Goal: Task Accomplishment & Management: Manage account settings

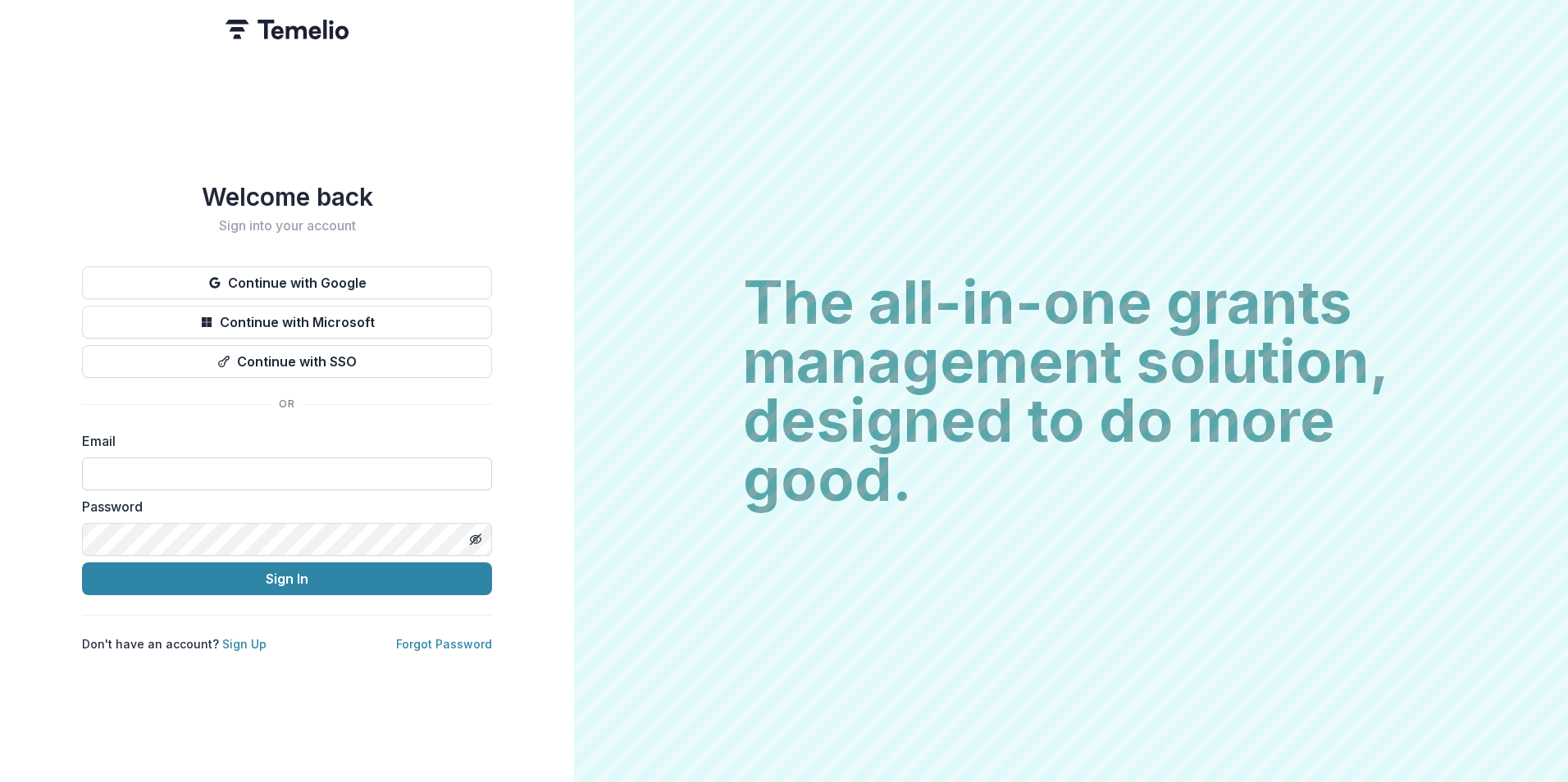
click at [256, 463] on input at bounding box center [286, 473] width 410 height 33
drag, startPoint x: 98, startPoint y: 466, endPoint x: 110, endPoint y: 485, distance: 22.5
click at [98, 465] on input "**********" at bounding box center [286, 473] width 410 height 33
type input "**********"
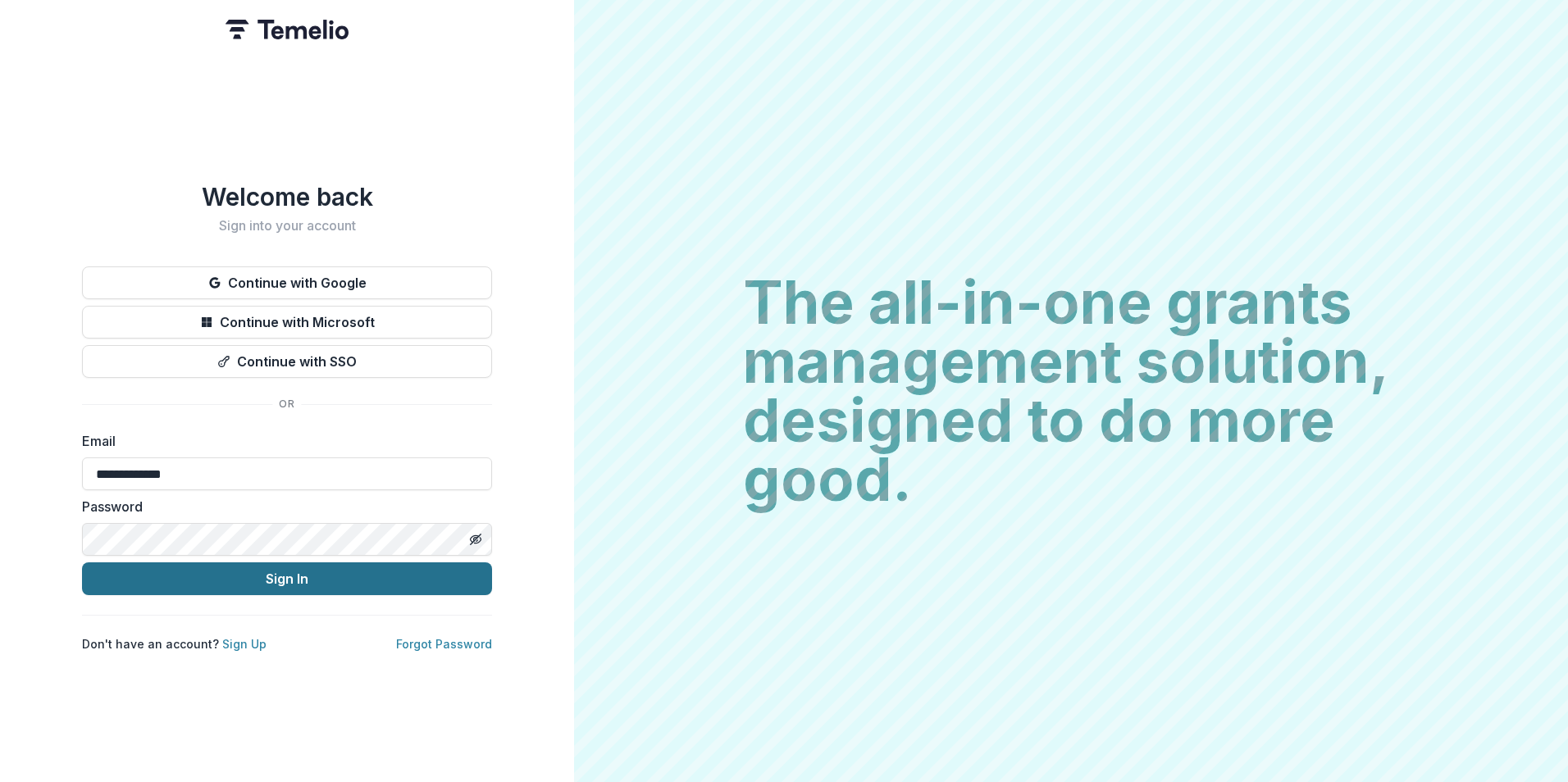
click at [302, 572] on button "Sign In" at bounding box center [286, 579] width 410 height 33
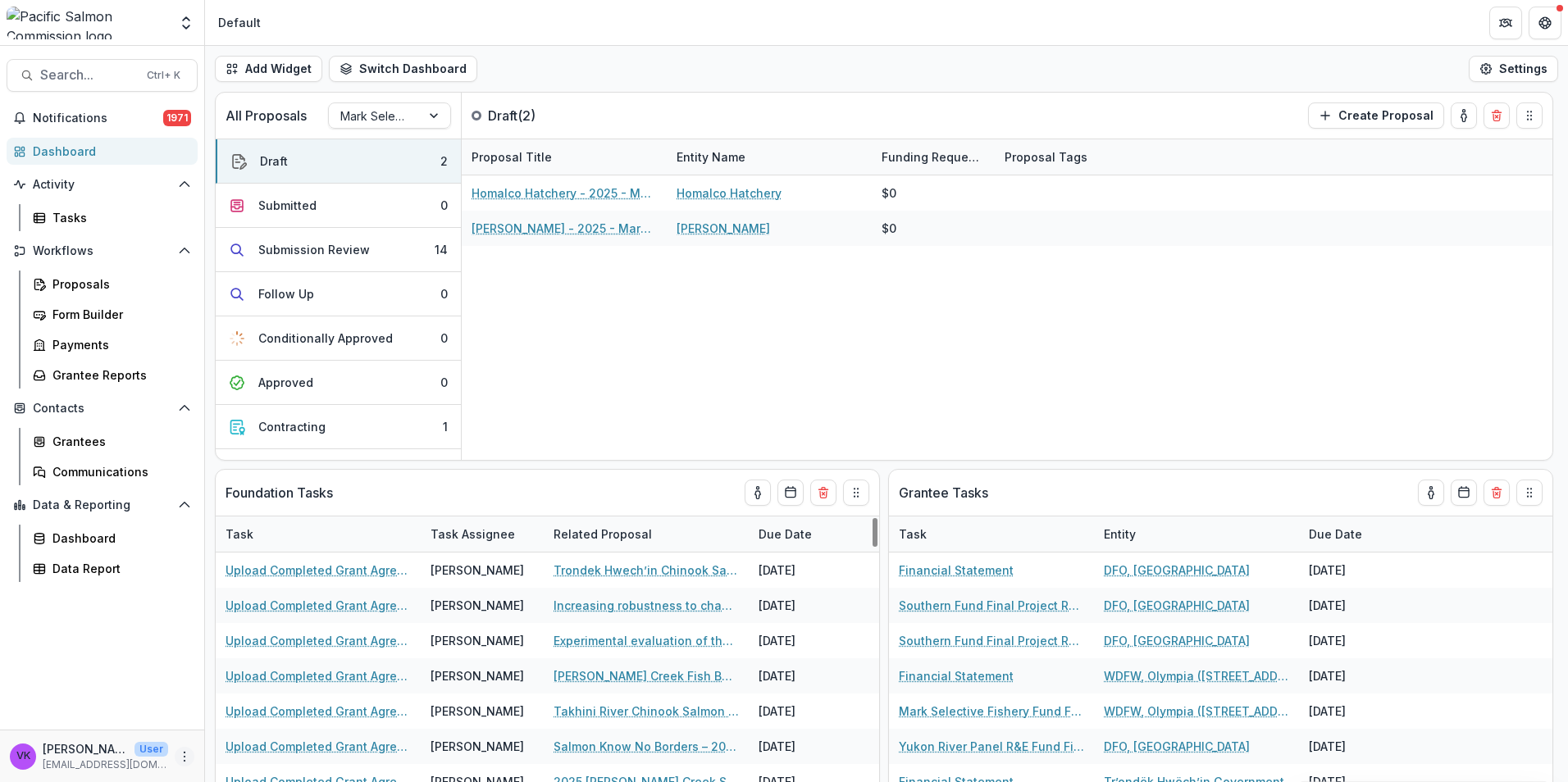
click at [183, 757] on icon "More" at bounding box center [184, 757] width 13 height 13
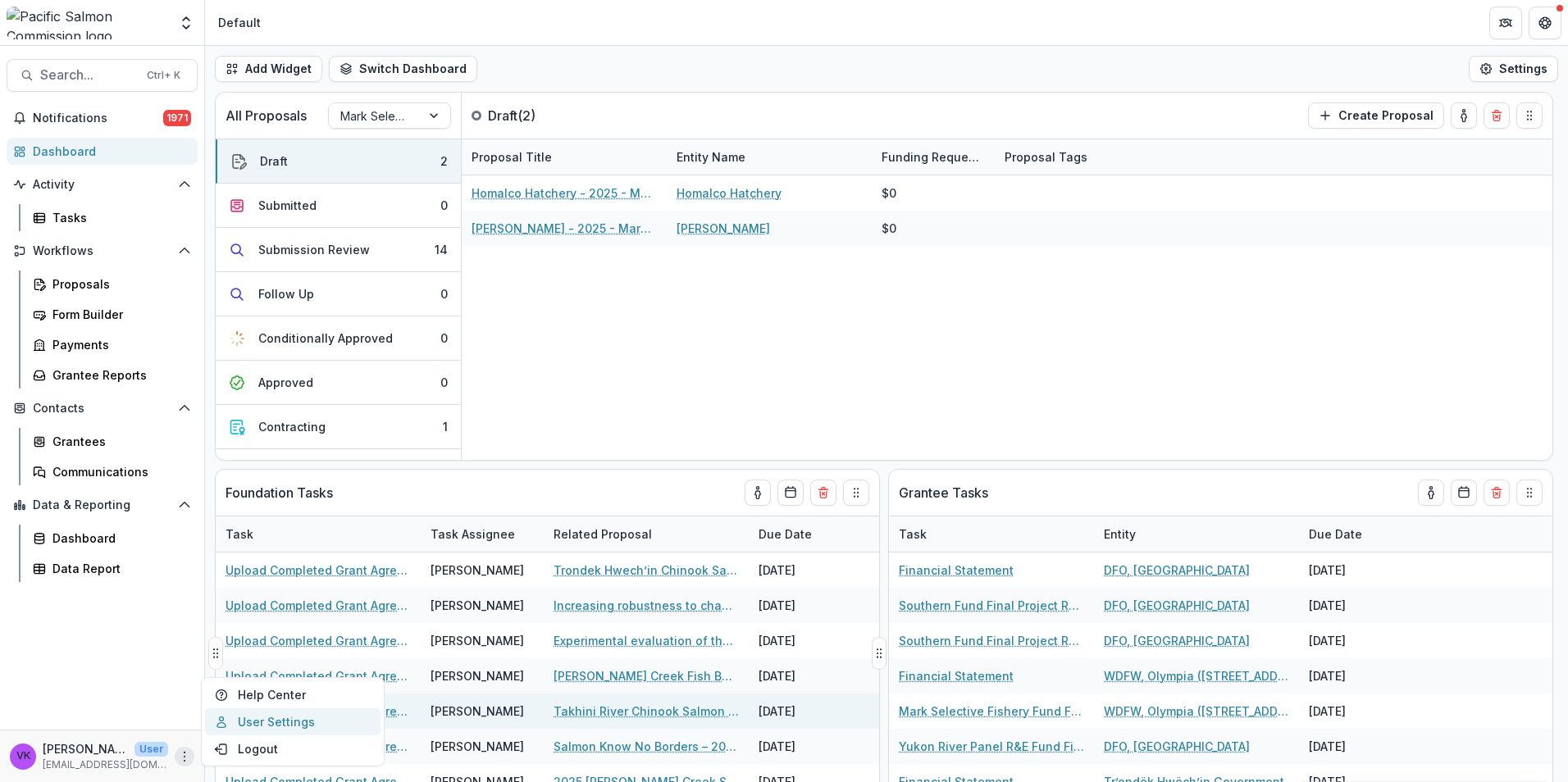
drag, startPoint x: 297, startPoint y: 720, endPoint x: 446, endPoint y: 716, distance: 149.1
click at [295, 719] on link "User Settings" at bounding box center [293, 722] width 176 height 27
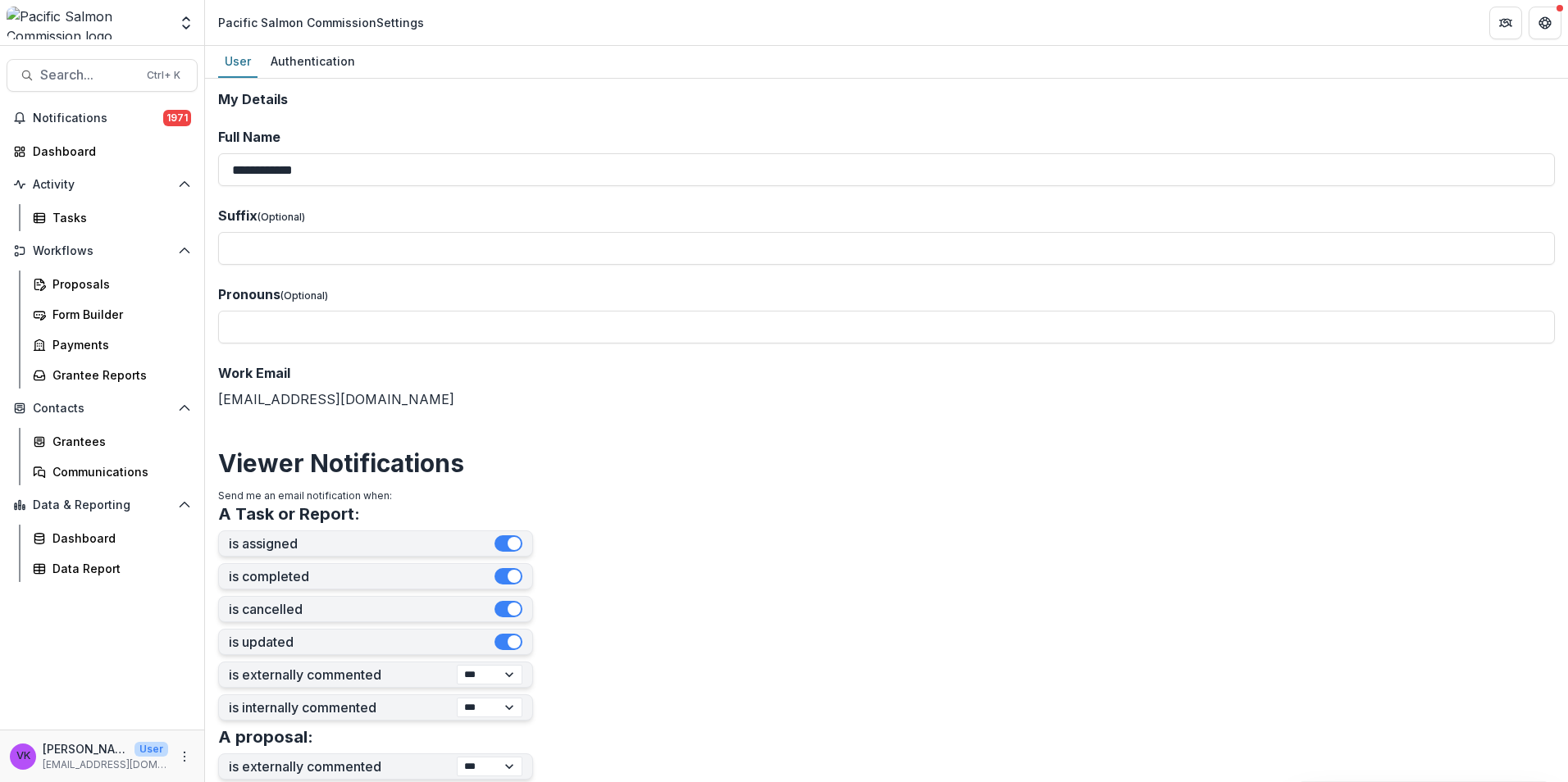
click at [121, 640] on div "Notifications 1971 Dashboard Activity Tasks Workflows Proposals Form Builder Pa…" at bounding box center [102, 417] width 204 height 625
click at [182, 759] on icon "More" at bounding box center [184, 757] width 13 height 13
click at [97, 671] on div "Notifications 1971 Dashboard Activity Tasks Workflows Proposals Form Builder Pa…" at bounding box center [102, 417] width 204 height 625
click at [106, 656] on div "Notifications 1971 Dashboard Activity Tasks Workflows Proposals Form Builder Pa…" at bounding box center [102, 417] width 204 height 625
drag, startPoint x: 65, startPoint y: 147, endPoint x: 76, endPoint y: 154, distance: 13.0
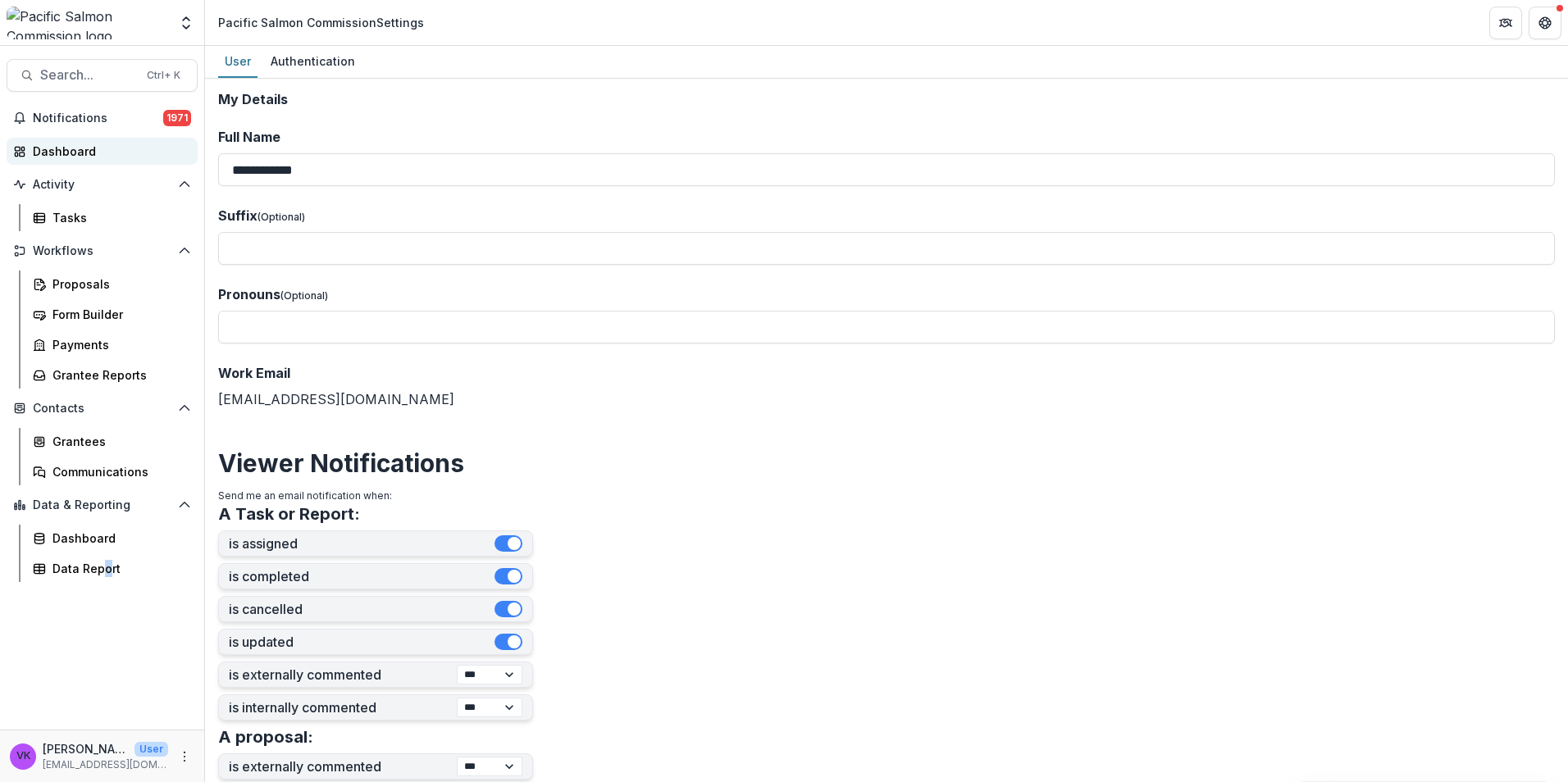
click at [65, 147] on div "Dashboard" at bounding box center [108, 151] width 152 height 18
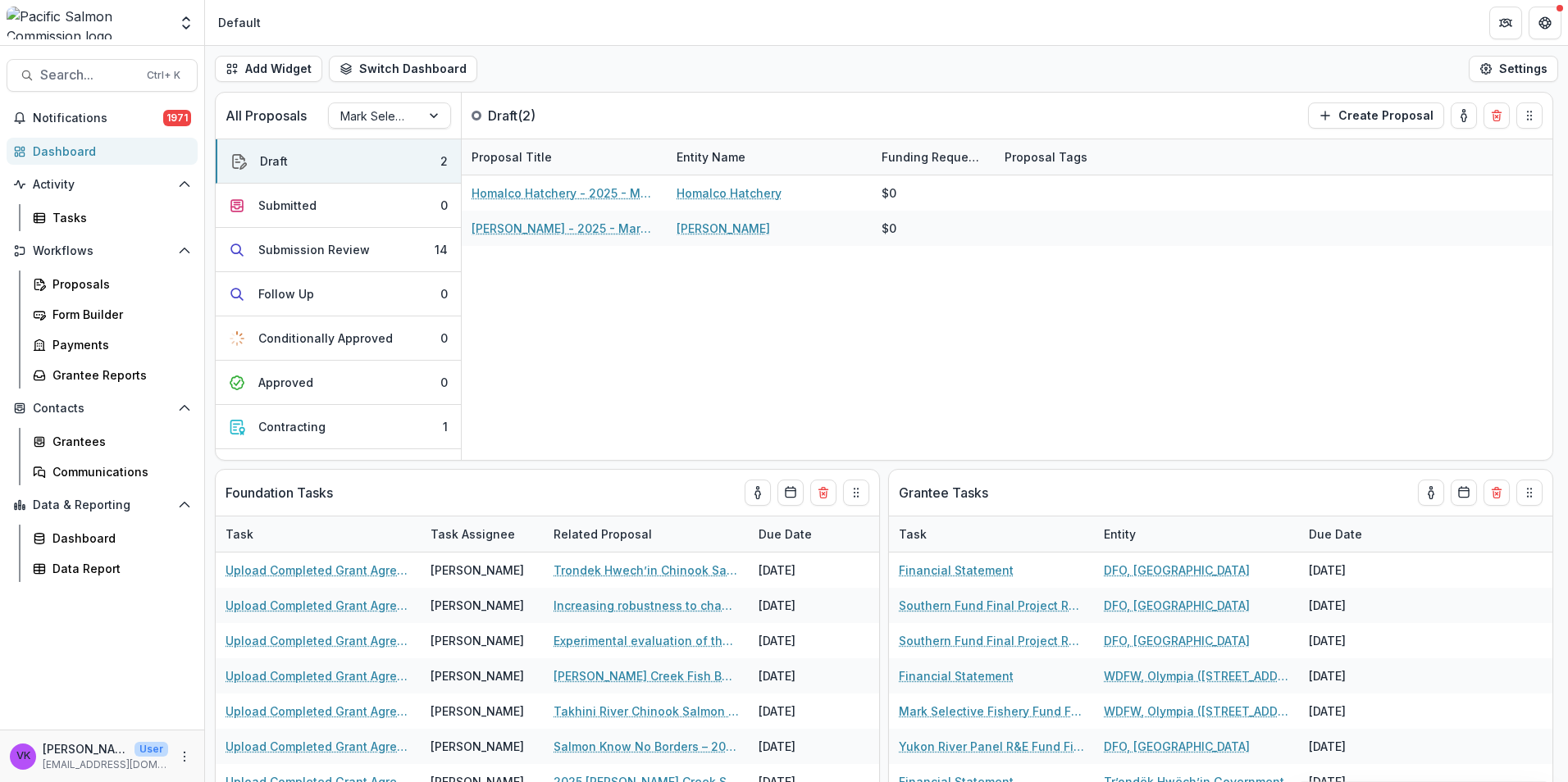
drag, startPoint x: 878, startPoint y: 13, endPoint x: 958, endPoint y: 0, distance: 81.0
click at [877, 13] on header "Default" at bounding box center [886, 23] width 1363 height 45
